Goal: Use online tool/utility: Use online tool/utility

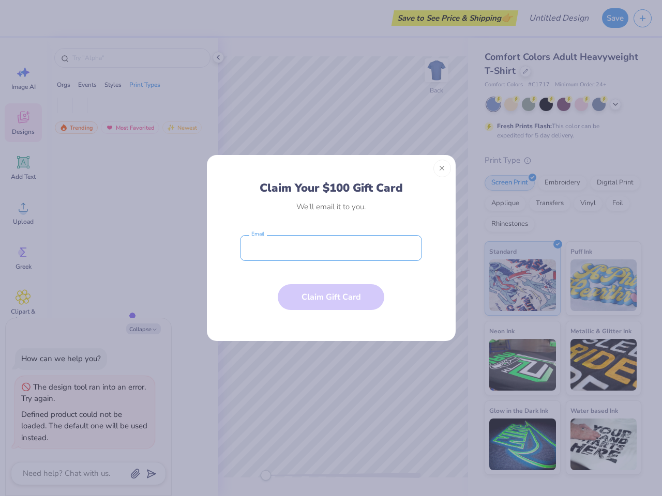
type textarea "x"
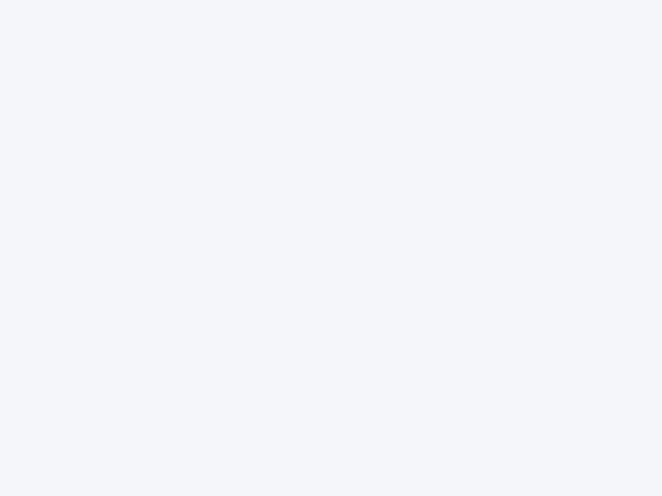
click at [331, 248] on div at bounding box center [331, 248] width 662 height 496
